Goal: Information Seeking & Learning: Learn about a topic

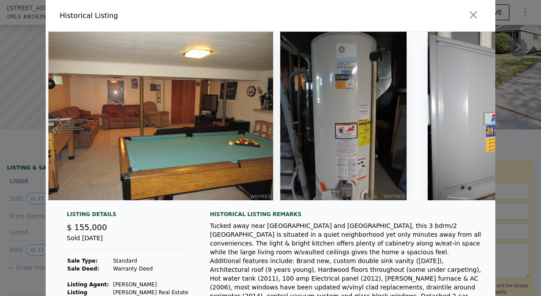
click at [200, 163] on img at bounding box center [160, 116] width 225 height 169
click at [242, 123] on img at bounding box center [160, 116] width 225 height 169
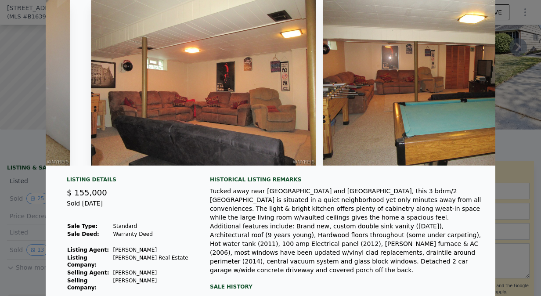
scroll to position [81, 0]
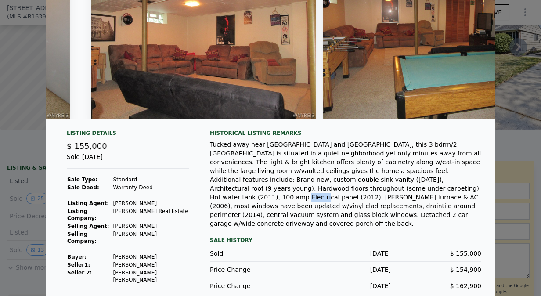
drag, startPoint x: 224, startPoint y: 195, endPoint x: 241, endPoint y: 193, distance: 17.2
click at [241, 193] on div "Tucked away near [GEOGRAPHIC_DATA] and [GEOGRAPHIC_DATA], this 3 bdrm/2 [GEOGRA…" at bounding box center [346, 184] width 272 height 88
copy div "[PERSON_NAME] f"
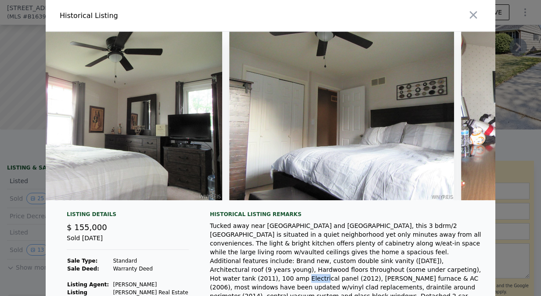
scroll to position [0, 2859]
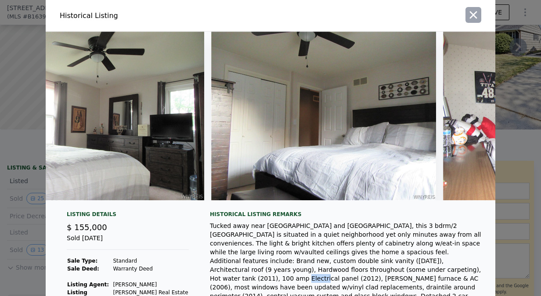
click at [468, 16] on icon "button" at bounding box center [474, 15] width 12 height 12
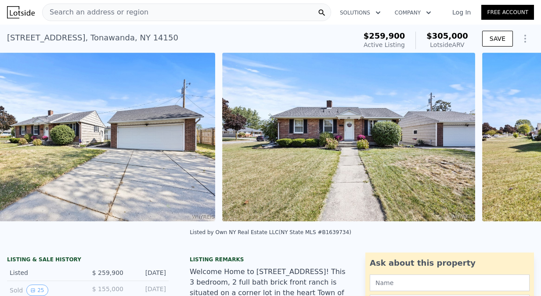
scroll to position [0, 402]
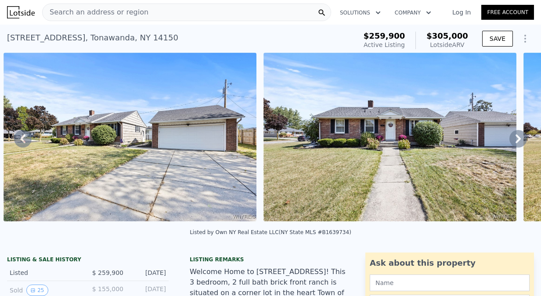
click at [454, 46] on div "Lotside ARV" at bounding box center [448, 44] width 42 height 9
copy div "Lotside ARV"
click at [513, 135] on icon at bounding box center [519, 139] width 18 height 18
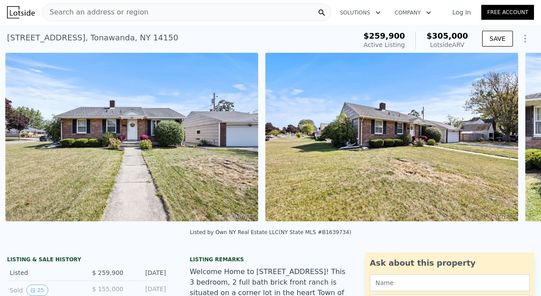
scroll to position [0, 662]
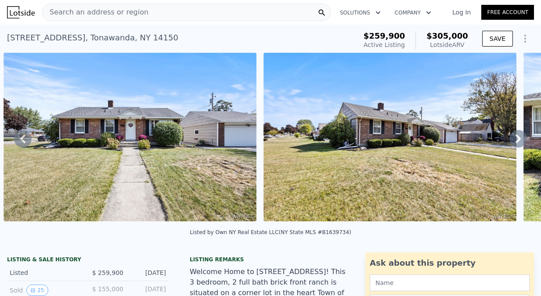
click at [510, 144] on icon at bounding box center [519, 139] width 18 height 18
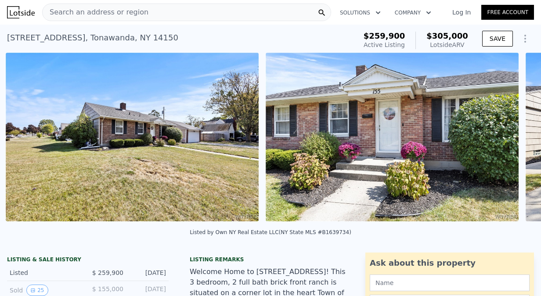
scroll to position [0, 922]
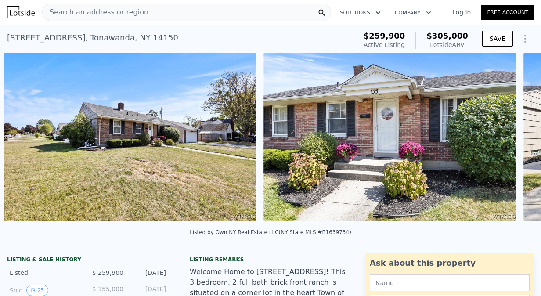
click at [508, 144] on div "• + − • + − STREET VIEW Loading... SATELLITE VIEW" at bounding box center [270, 139] width 541 height 172
click at [510, 144] on icon at bounding box center [519, 139] width 18 height 18
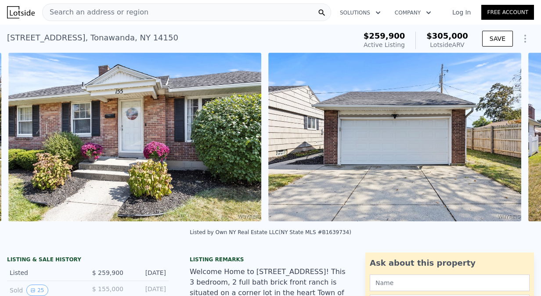
scroll to position [0, 1182]
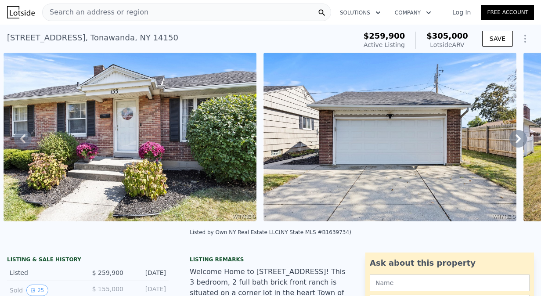
click at [511, 143] on icon at bounding box center [519, 139] width 18 height 18
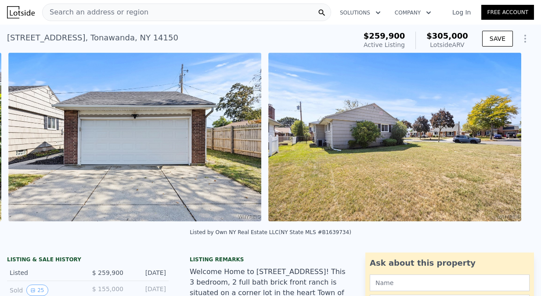
scroll to position [0, 1443]
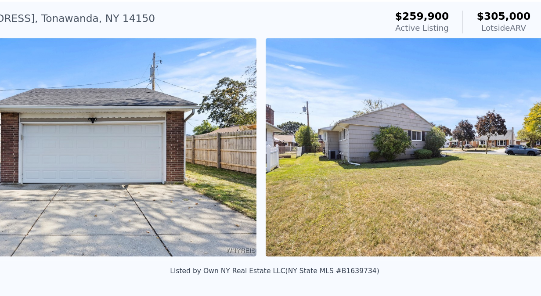
click at [284, 158] on img at bounding box center [390, 137] width 253 height 169
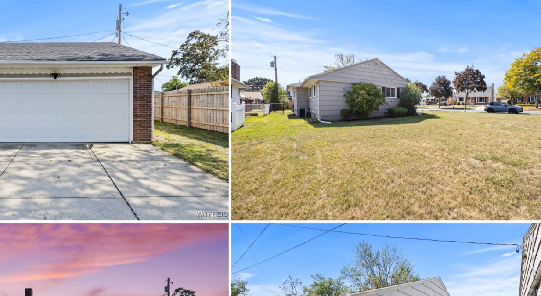
scroll to position [356, 0]
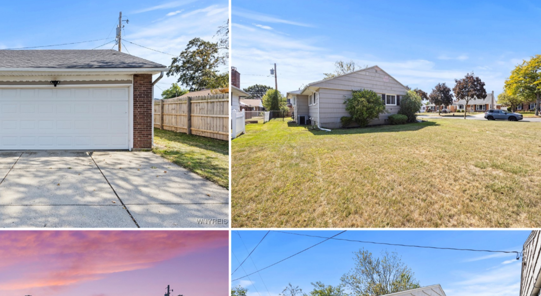
click at [348, 55] on img at bounding box center [406, 93] width 268 height 179
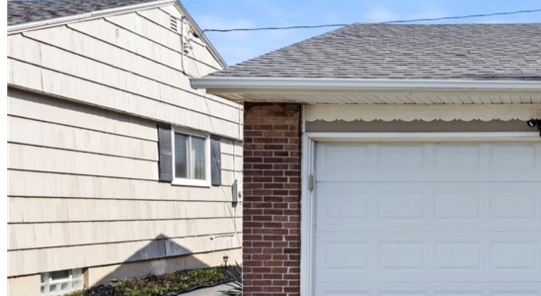
click at [114, 98] on img at bounding box center [136, 93] width 268 height 179
